Goal: Task Accomplishment & Management: Use online tool/utility

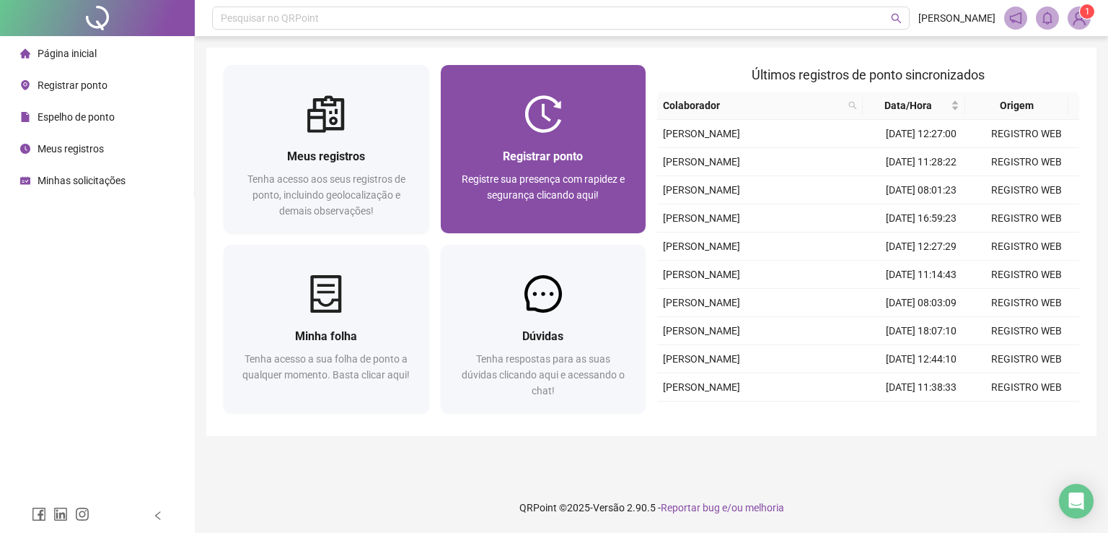
click at [600, 131] on div at bounding box center [544, 114] width 206 height 38
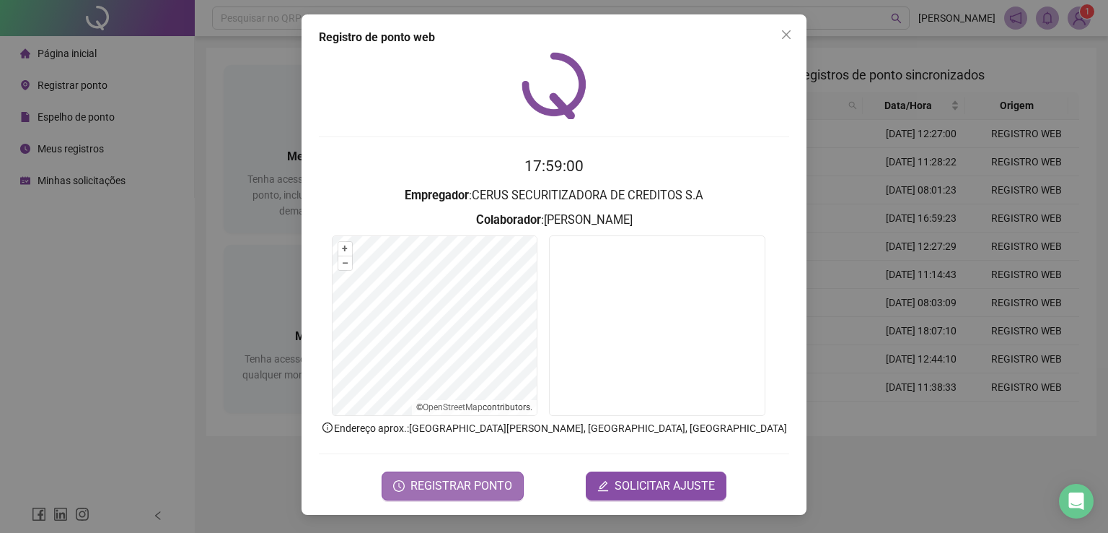
click at [472, 480] on span "REGISTRAR PONTO" at bounding box center [462, 485] width 102 height 17
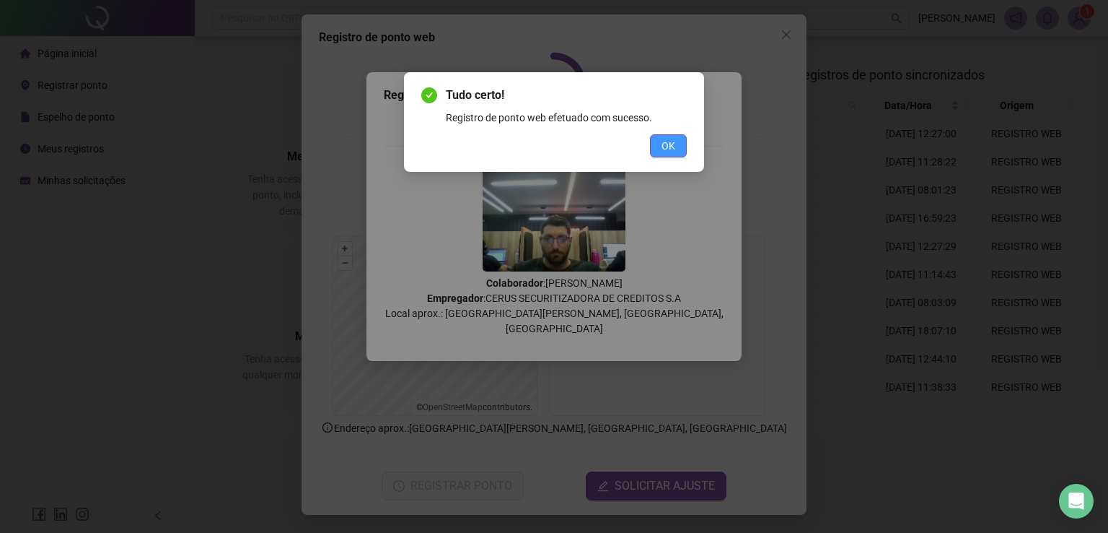
click at [677, 150] on button "OK" at bounding box center [668, 145] width 37 height 23
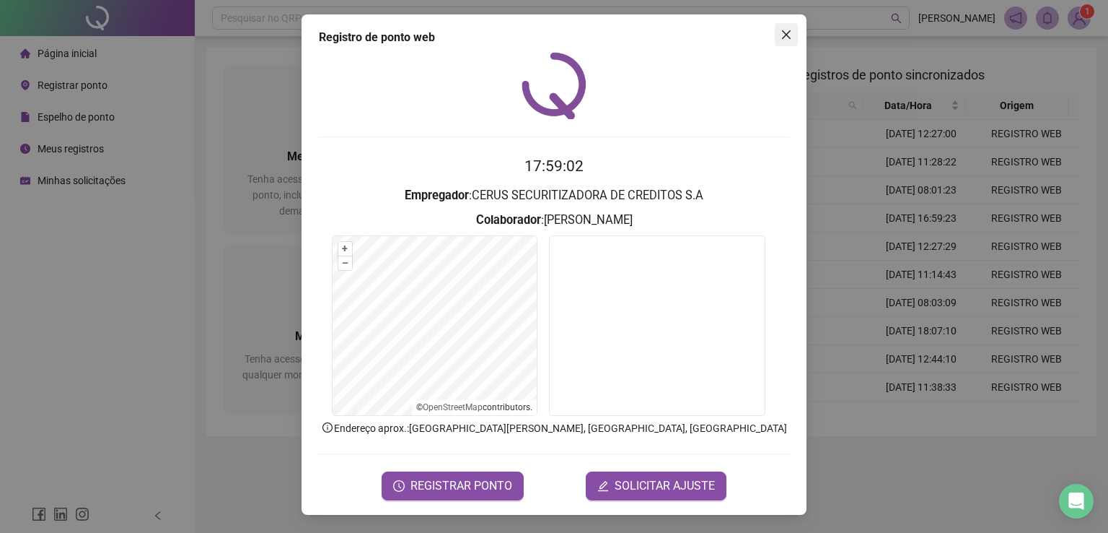
click at [794, 39] on span "Close" at bounding box center [786, 35] width 23 height 12
